Goal: Task Accomplishment & Management: Use online tool/utility

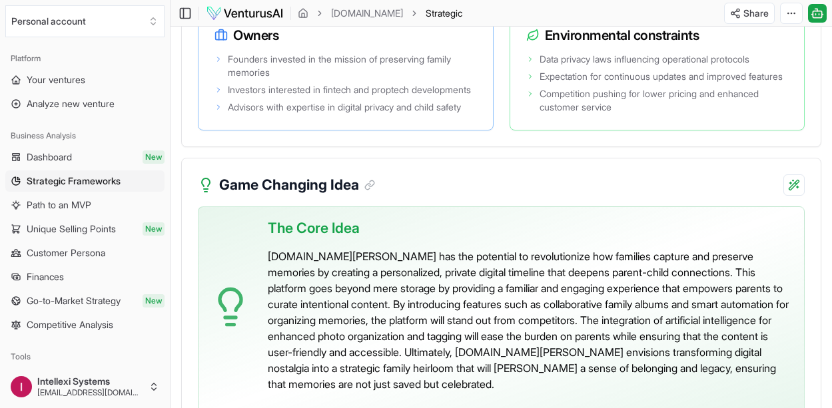
scroll to position [3264, 0]
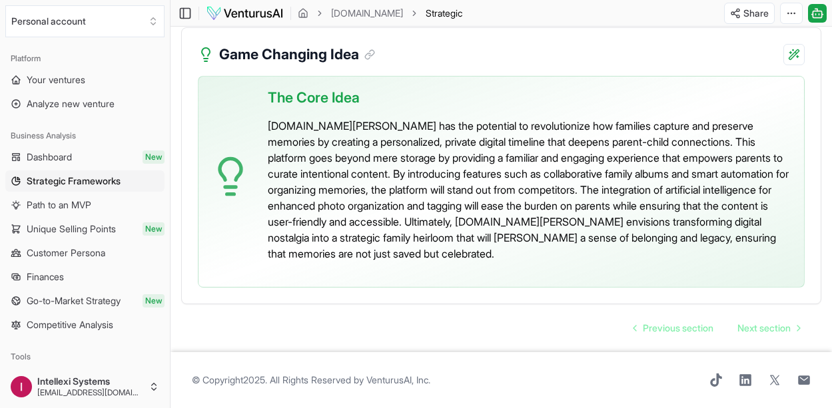
click at [434, 139] on p "[DOMAIN_NAME][PERSON_NAME] has the potential to revolutionize how families capt…" at bounding box center [531, 190] width 526 height 144
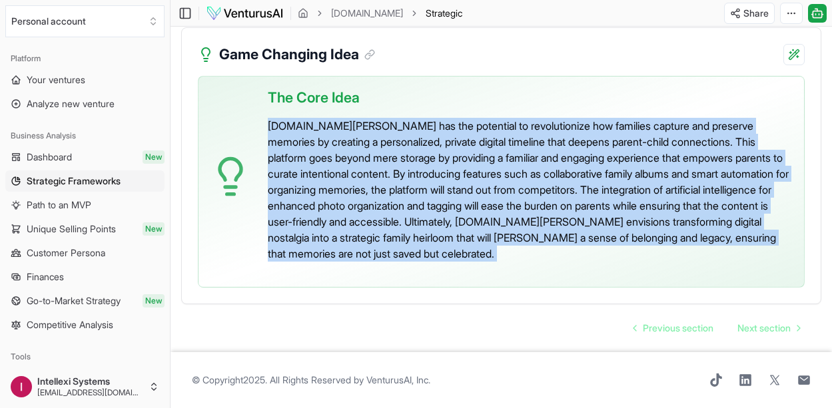
click at [434, 139] on p "[DOMAIN_NAME][PERSON_NAME] has the potential to revolutionize how families capt…" at bounding box center [531, 190] width 526 height 144
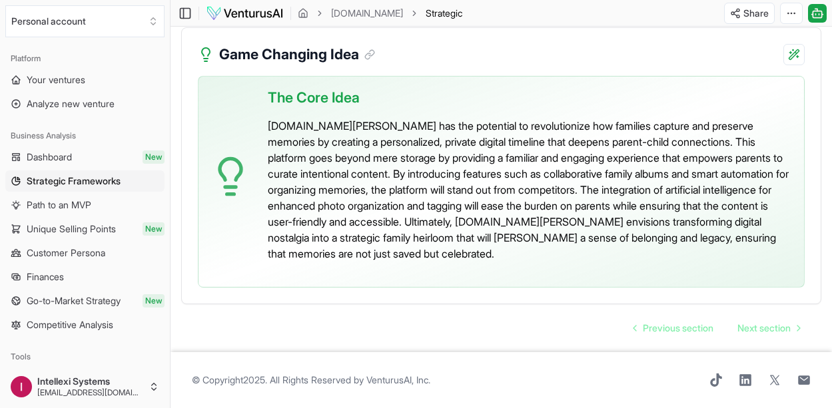
click at [270, 127] on p "[DOMAIN_NAME][PERSON_NAME] has the potential to revolutionize how families capt…" at bounding box center [531, 190] width 526 height 144
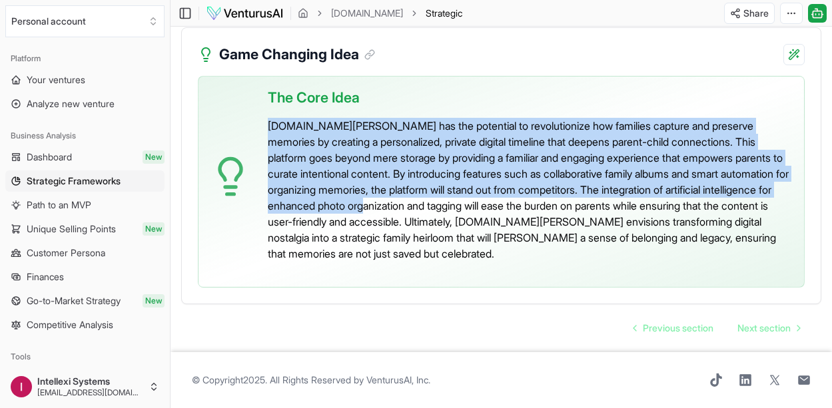
drag, startPoint x: 270, startPoint y: 127, endPoint x: 498, endPoint y: 207, distance: 241.7
click at [498, 207] on p "[DOMAIN_NAME][PERSON_NAME] has the potential to revolutionize how families capt…" at bounding box center [531, 190] width 526 height 144
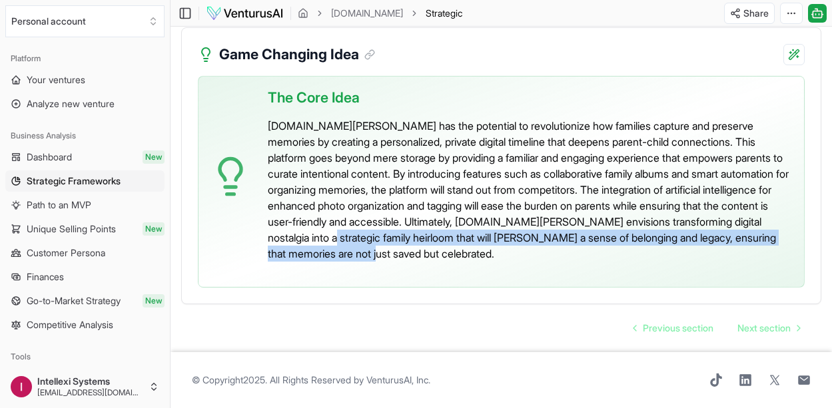
drag, startPoint x: 634, startPoint y: 252, endPoint x: 528, endPoint y: 245, distance: 106.9
click at [527, 244] on p "[DOMAIN_NAME][PERSON_NAME] has the potential to revolutionize how families capt…" at bounding box center [531, 190] width 526 height 144
click at [566, 249] on p "[DOMAIN_NAME][PERSON_NAME] has the potential to revolutionize how families capt…" at bounding box center [531, 190] width 526 height 144
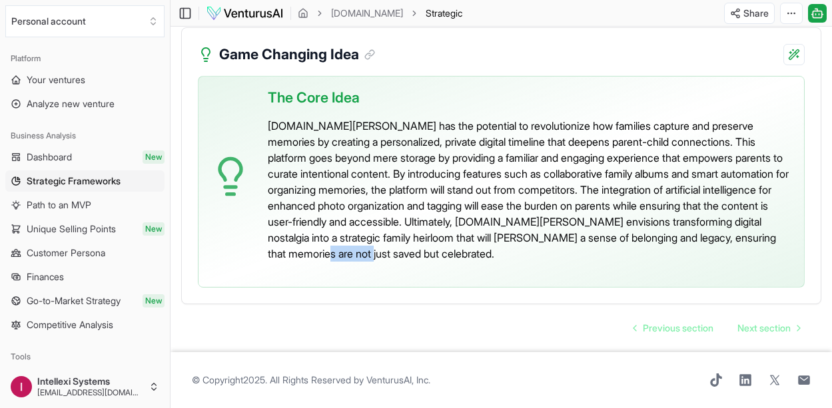
click at [566, 249] on p "[DOMAIN_NAME][PERSON_NAME] has the potential to revolutionize how families capt…" at bounding box center [531, 190] width 526 height 144
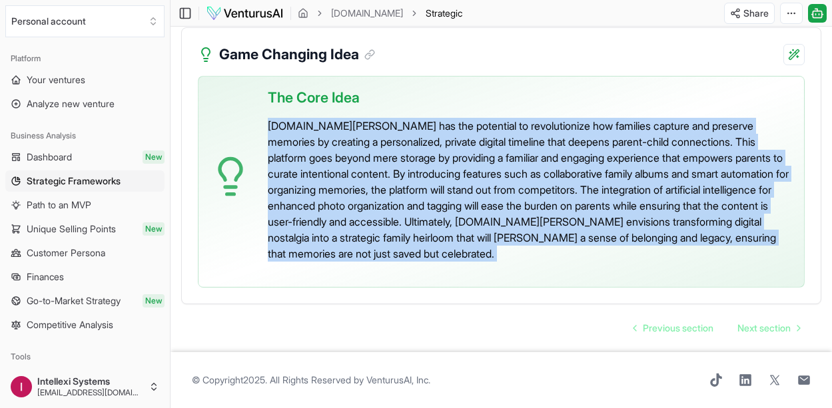
click at [566, 249] on p "[DOMAIN_NAME][PERSON_NAME] has the potential to revolutionize how families capt…" at bounding box center [531, 190] width 526 height 144
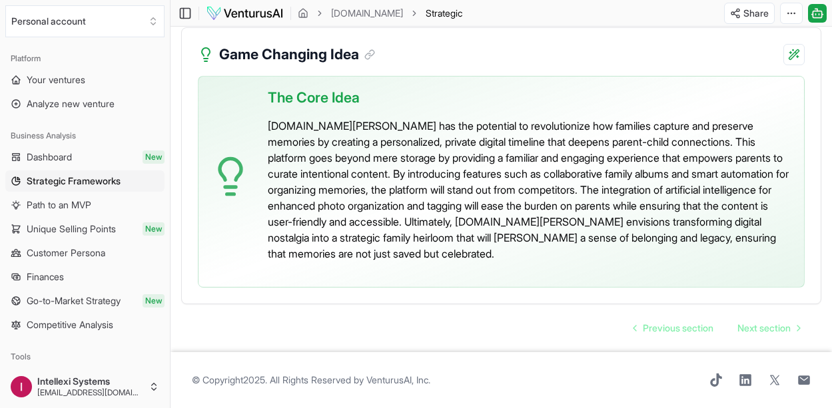
drag, startPoint x: 275, startPoint y: 103, endPoint x: 280, endPoint y: 96, distance: 9.1
click at [280, 95] on span "The Core Idea" at bounding box center [314, 97] width 92 height 21
click at [271, 94] on span "The Core Idea" at bounding box center [314, 97] width 92 height 21
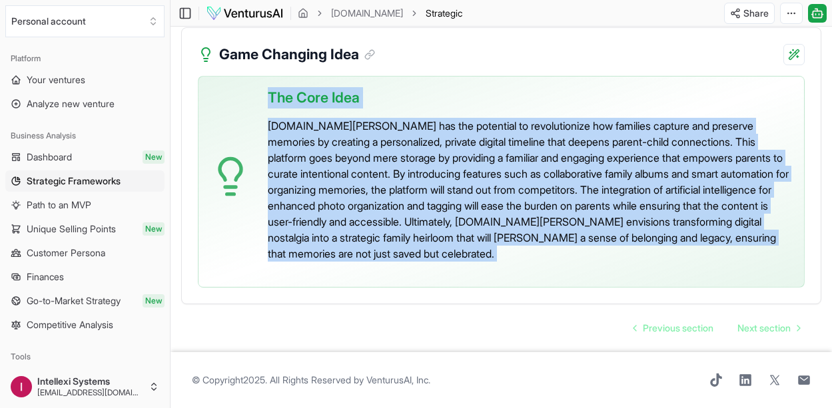
drag, startPoint x: 271, startPoint y: 94, endPoint x: 592, endPoint y: 270, distance: 366.5
click at [592, 270] on div "The Core Idea [DOMAIN_NAME][PERSON_NAME] has the potential to revolutionize how…" at bounding box center [531, 177] width 526 height 200
copy div "The Core Idea [DOMAIN_NAME][PERSON_NAME] has the potential to revolutionize how…"
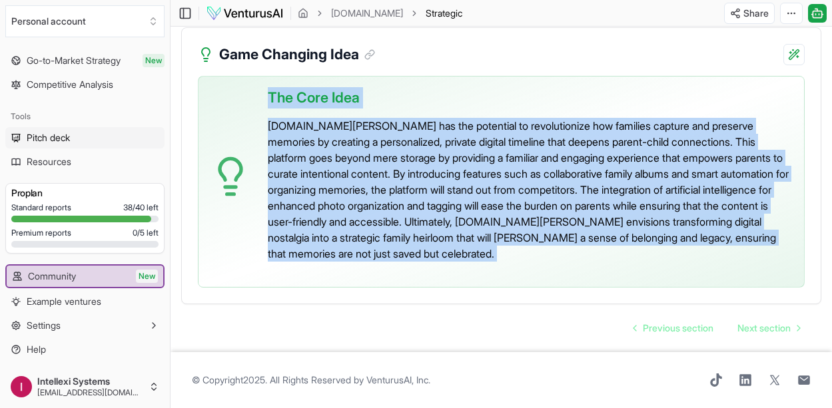
click at [88, 141] on link "Pitch deck" at bounding box center [84, 137] width 159 height 21
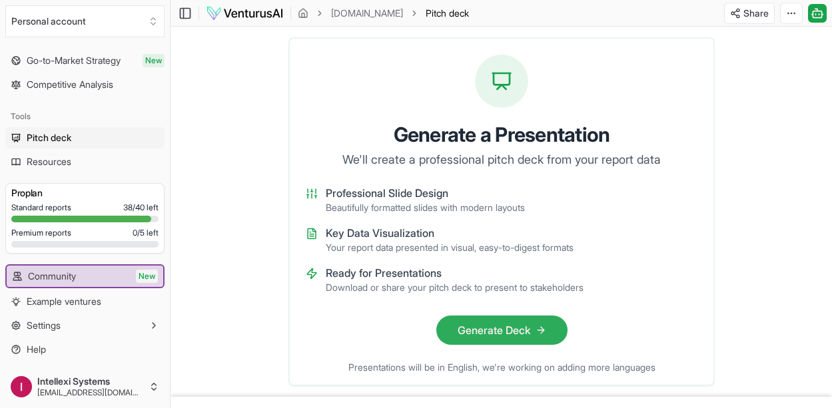
click at [525, 338] on button "Generate Deck" at bounding box center [501, 330] width 131 height 29
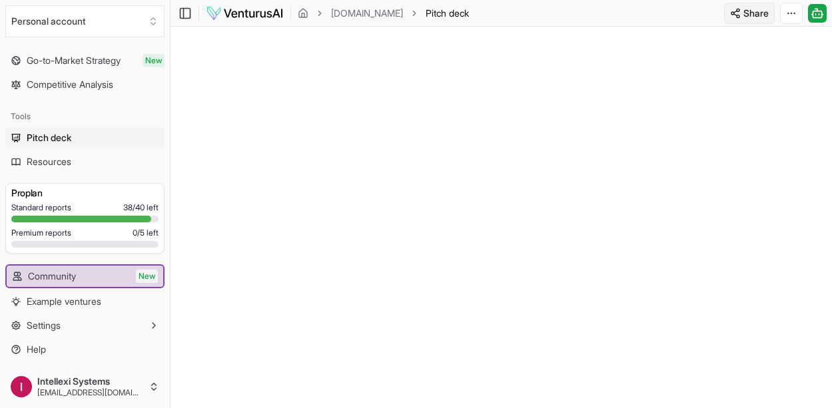
click at [744, 16] on html "Personal account Platform Your ventures Analyze new venture Business Analysis D…" at bounding box center [416, 204] width 832 height 408
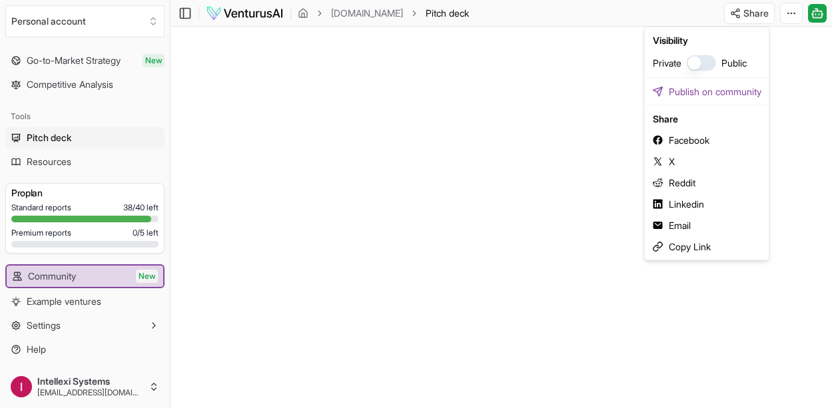
click at [488, 199] on html "Personal account Platform Your ventures Analyze new venture Business Analysis D…" at bounding box center [416, 204] width 832 height 408
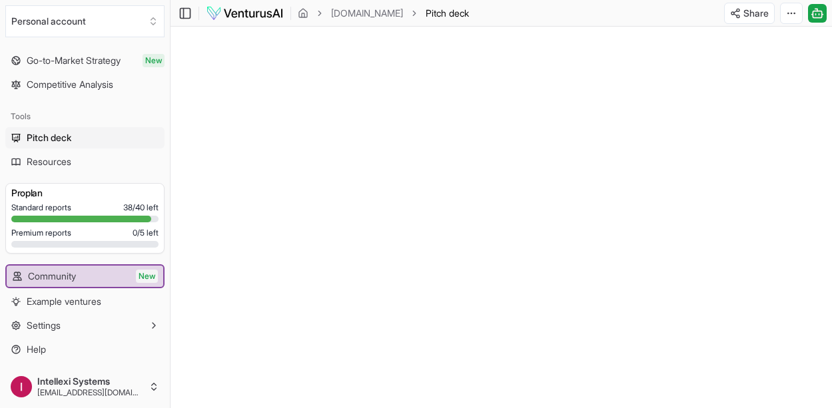
scroll to position [94, 0]
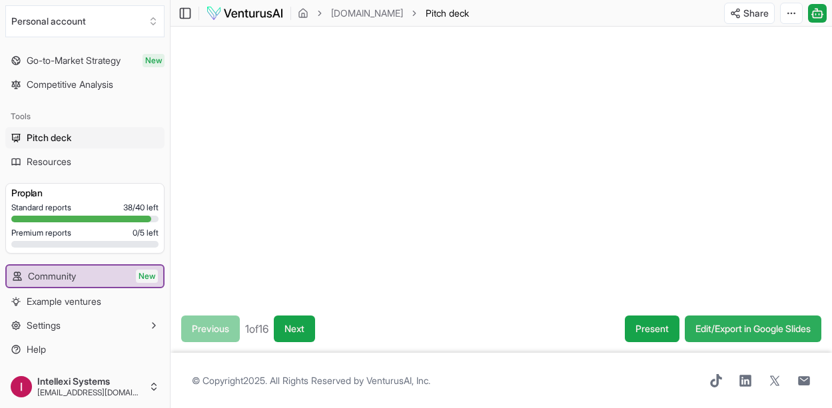
click at [760, 328] on link "Edit/Export in Google Slides" at bounding box center [753, 329] width 137 height 27
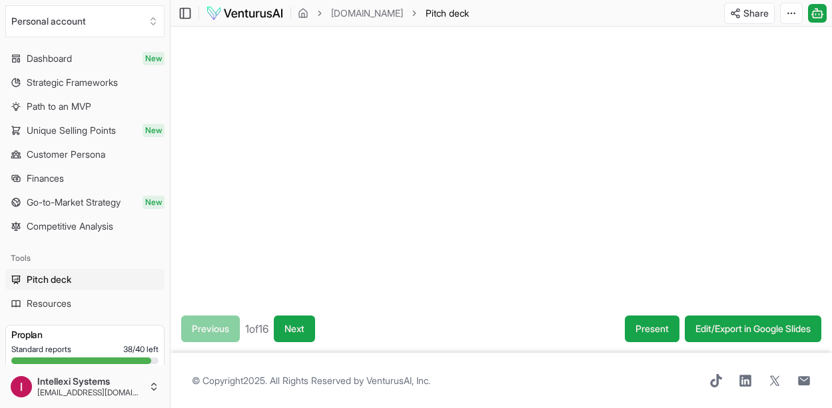
scroll to position [0, 0]
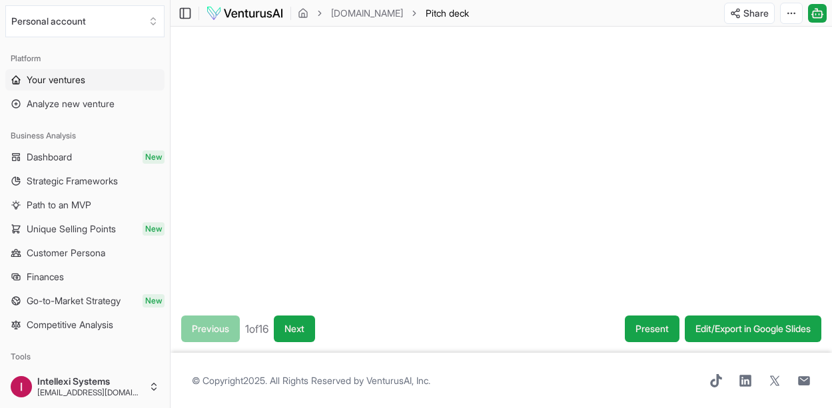
click at [72, 77] on span "Your ventures" at bounding box center [56, 79] width 59 height 13
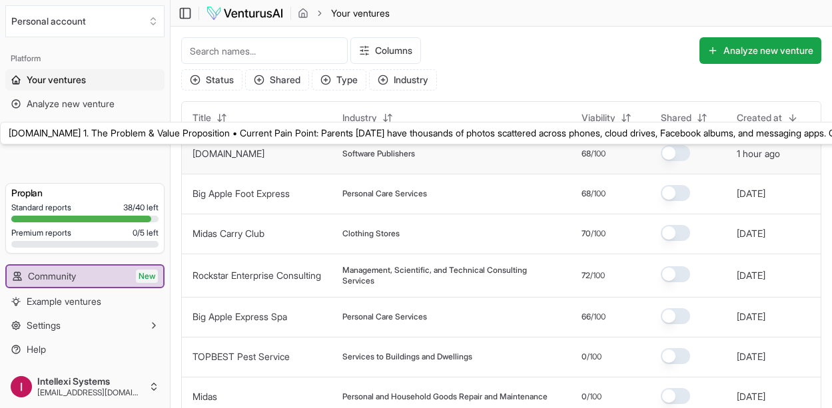
click at [263, 152] on link "[DOMAIN_NAME]" at bounding box center [229, 153] width 72 height 11
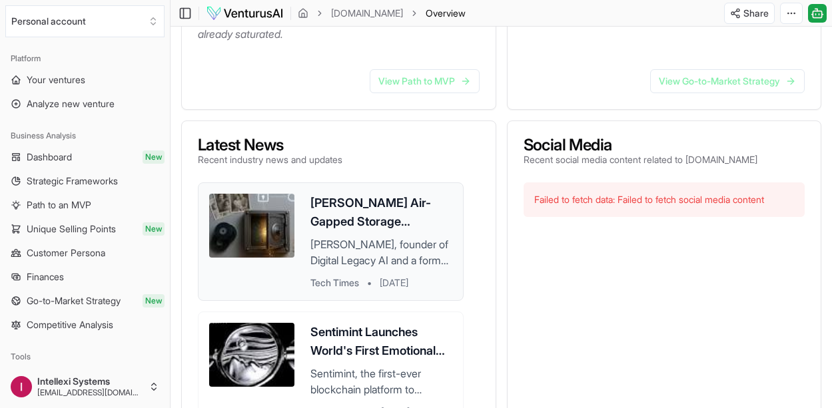
scroll to position [535, 0]
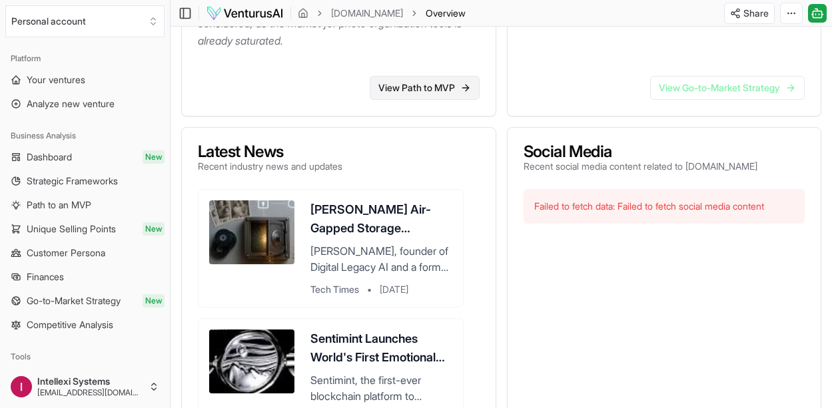
click at [410, 100] on link "View Path to MVP" at bounding box center [425, 88] width 110 height 24
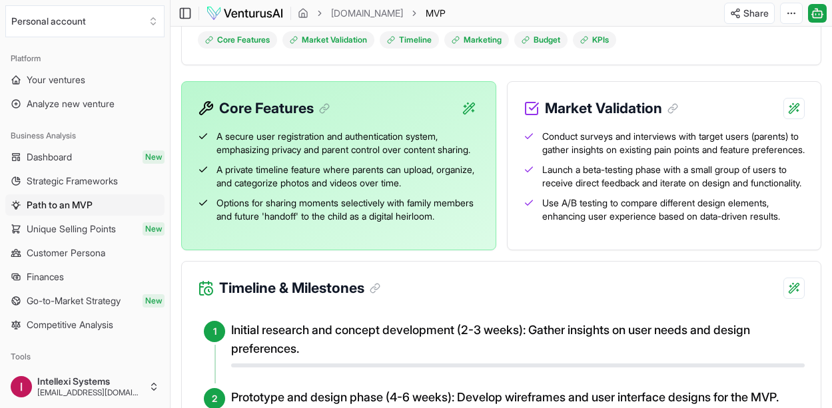
scroll to position [320, 0]
click at [410, 115] on div "Core Features" at bounding box center [339, 99] width 314 height 37
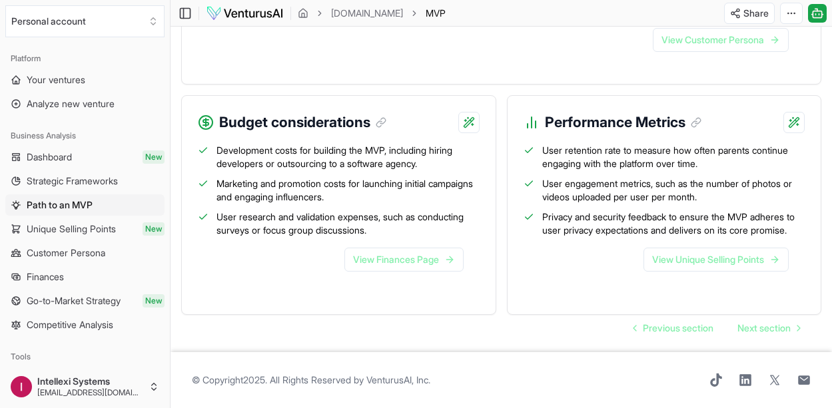
scroll to position [1518, 0]
click at [765, 333] on span "Next section" at bounding box center [764, 328] width 53 height 13
